Goal: Find specific page/section: Find specific page/section

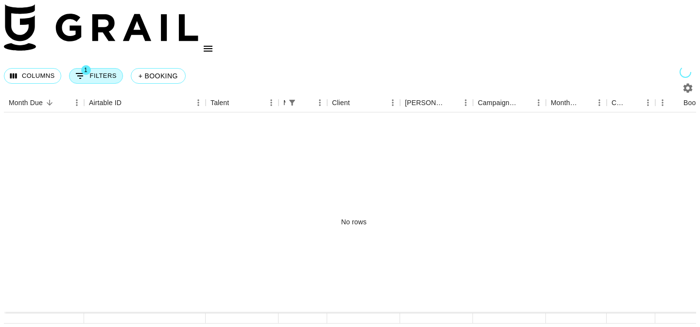
click at [104, 68] on button "1 Filters" at bounding box center [96, 76] width 54 height 16
select select "managerIds"
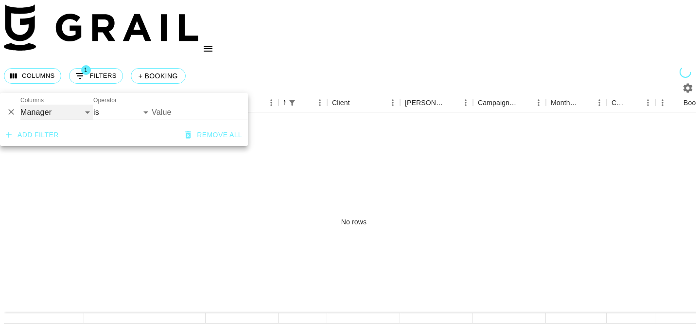
click at [84, 112] on select "Grail Platform ID Airtable ID Talent Manager Client [PERSON_NAME] Campaign (Typ…" at bounding box center [56, 113] width 73 height 16
click at [20, 105] on select "Grail Platform ID Airtable ID Talent Manager Client [PERSON_NAME] Campaign (Typ…" at bounding box center [56, 113] width 73 height 16
click at [127, 113] on select "is is not is any of is not any of" at bounding box center [122, 113] width 58 height 16
click at [173, 112] on input "Value" at bounding box center [211, 112] width 119 height 15
type input "h"
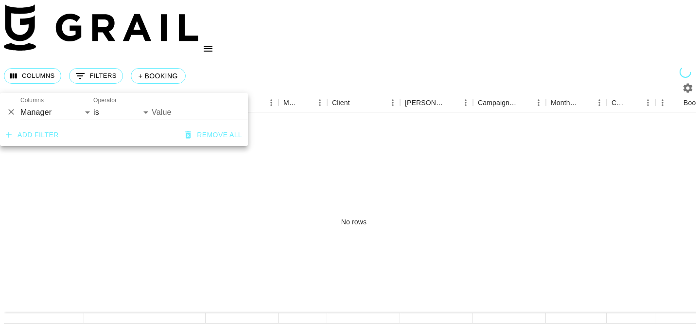
click at [175, 63] on div "Columns 0 Filters + Booking" at bounding box center [350, 75] width 693 height 35
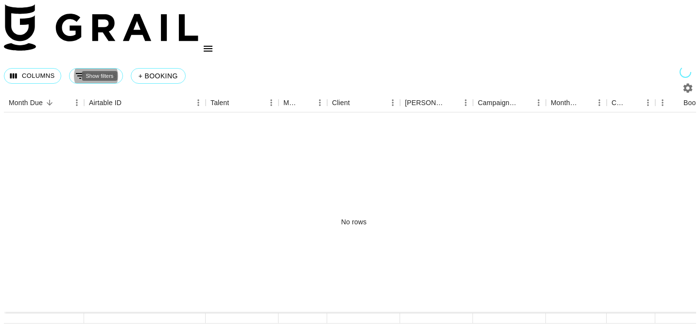
click at [684, 84] on icon "button" at bounding box center [688, 88] width 9 height 9
select select "[DATE]"
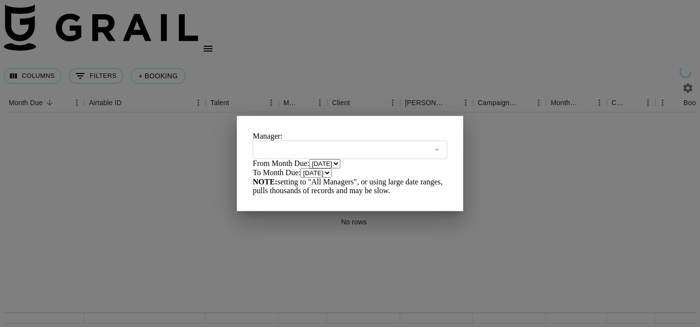
click at [682, 54] on div at bounding box center [350, 163] width 700 height 327
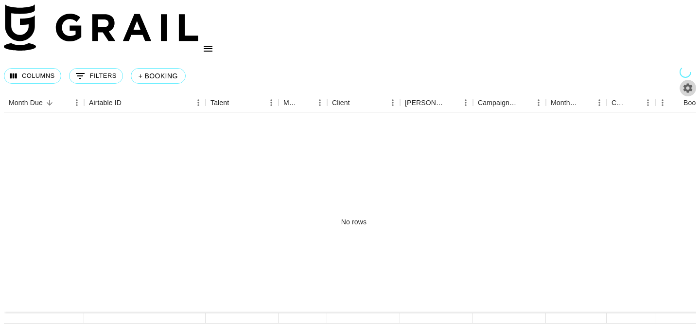
click at [684, 84] on icon "button" at bounding box center [688, 88] width 9 height 9
select select "[DATE]"
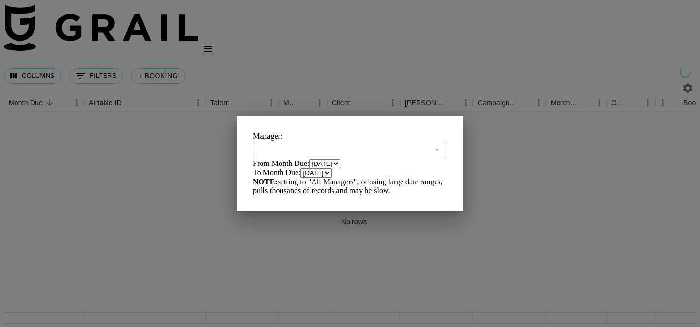
click at [472, 167] on div at bounding box center [350, 163] width 700 height 327
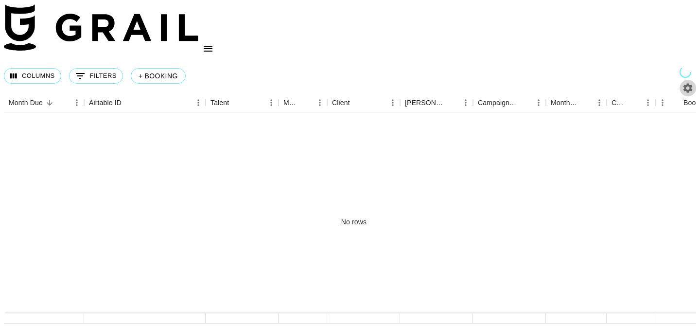
click at [685, 82] on icon "button" at bounding box center [688, 88] width 12 height 12
select select "[DATE]"
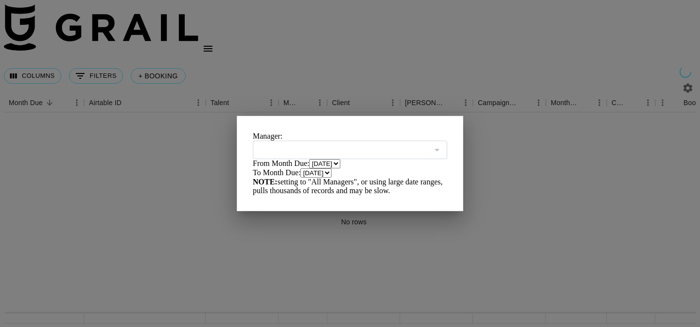
click at [431, 143] on div at bounding box center [437, 150] width 13 height 14
click at [529, 140] on div at bounding box center [350, 163] width 700 height 327
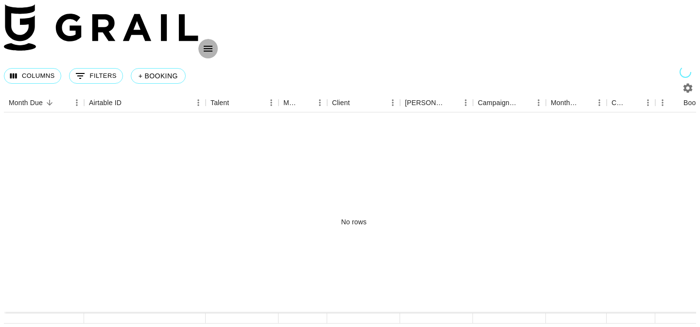
click at [213, 46] on icon "open drawer" at bounding box center [208, 49] width 9 height 6
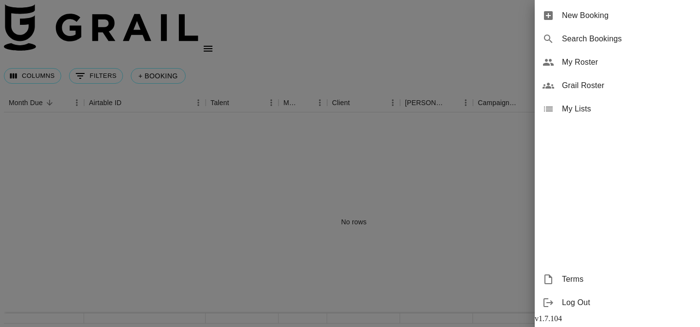
click at [471, 122] on div at bounding box center [350, 163] width 700 height 327
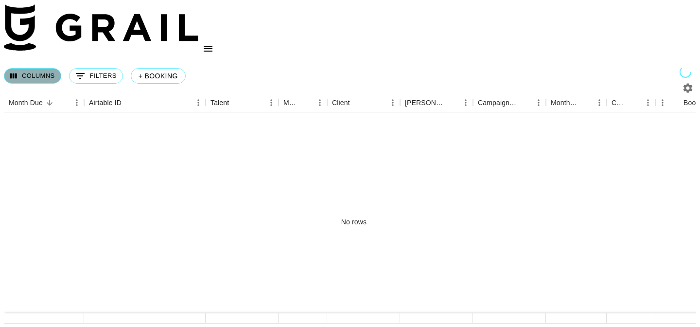
click at [13, 68] on button "Columns" at bounding box center [32, 76] width 57 height 16
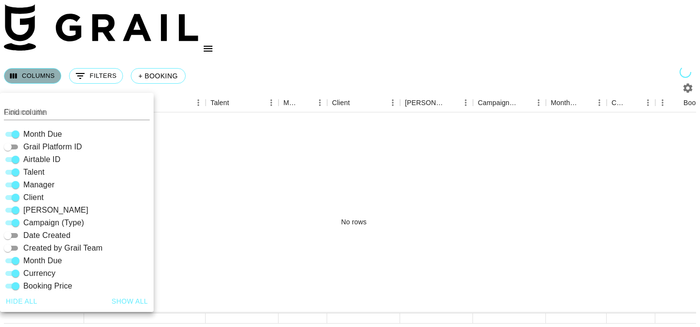
click at [13, 68] on button "Columns" at bounding box center [32, 76] width 57 height 16
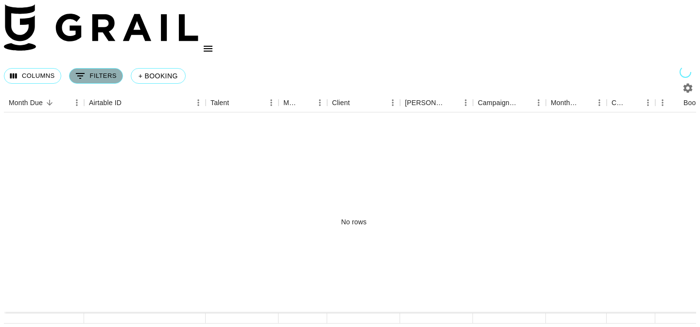
click at [86, 70] on icon "Show filters" at bounding box center [80, 76] width 12 height 12
select select "managerIds"
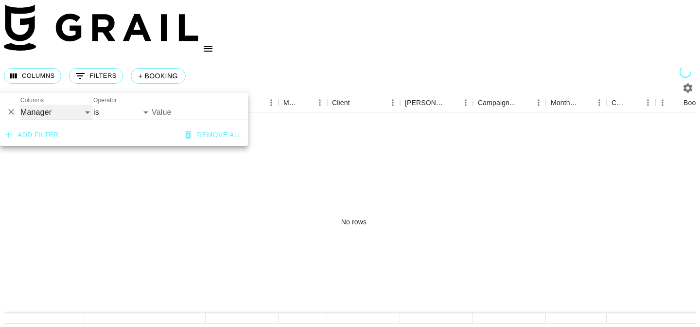
click at [75, 109] on select "Grail Platform ID Airtable ID Talent Manager Client [PERSON_NAME] Campaign (Typ…" at bounding box center [56, 113] width 73 height 16
click at [20, 105] on select "Grail Platform ID Airtable ID Talent Manager Client [PERSON_NAME] Campaign (Typ…" at bounding box center [56, 113] width 73 height 16
click at [178, 111] on input "Value" at bounding box center [217, 112] width 131 height 15
type input "[PERSON_NAME]@"
click at [359, 151] on div "No rows" at bounding box center [354, 221] width 700 height 218
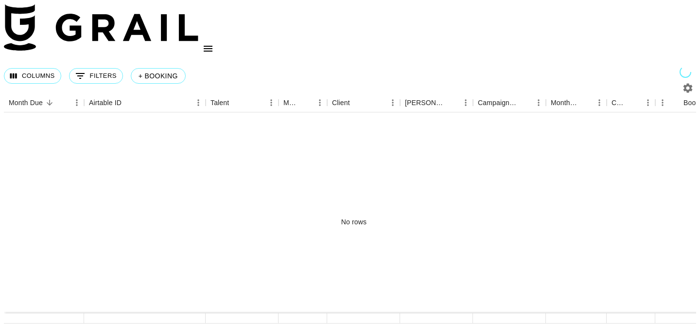
click at [687, 84] on icon "button" at bounding box center [688, 88] width 9 height 9
select select "[DATE]"
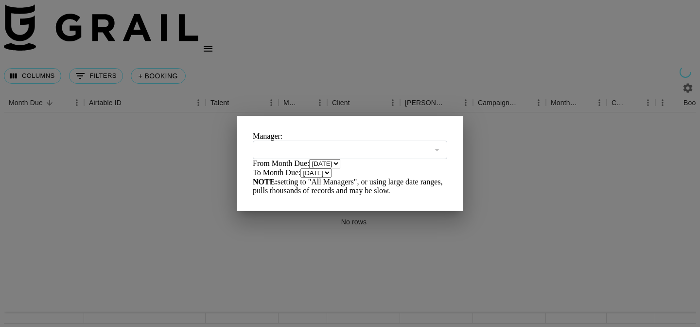
click at [689, 23] on div at bounding box center [350, 163] width 700 height 327
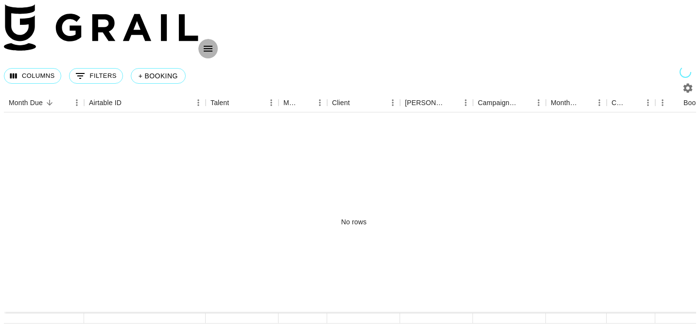
click at [213, 46] on icon "open drawer" at bounding box center [208, 49] width 9 height 6
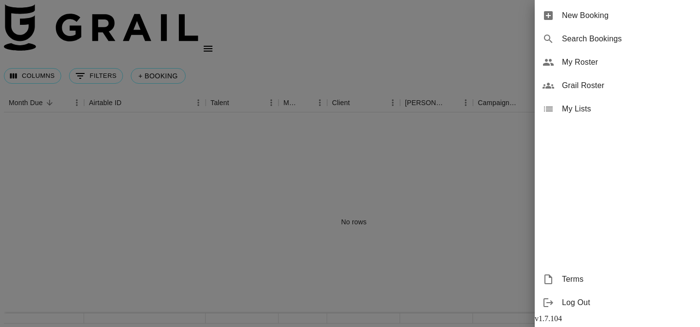
click at [414, 197] on div at bounding box center [350, 163] width 700 height 327
